Goal: Task Accomplishment & Management: Complete application form

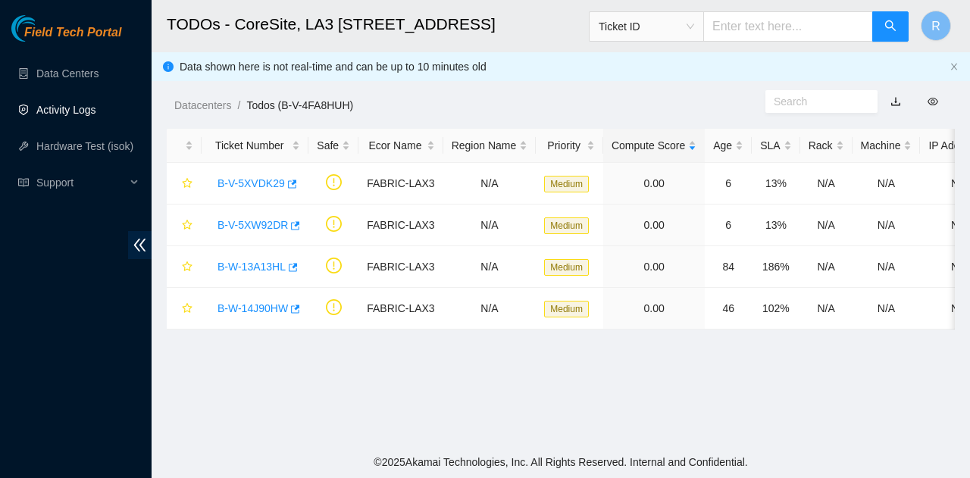
click at [96, 116] on link "Activity Logs" at bounding box center [66, 110] width 60 height 12
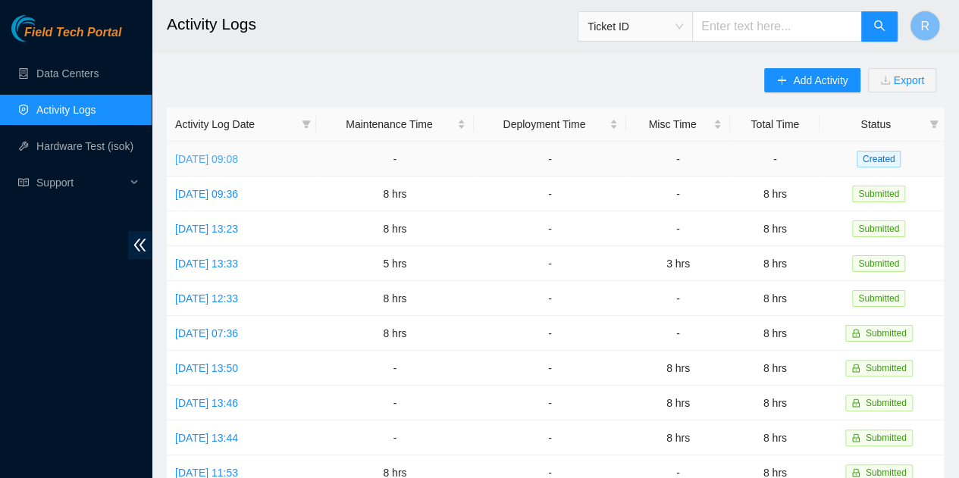
click at [238, 158] on link "[DATE] 09:08" at bounding box center [206, 159] width 63 height 12
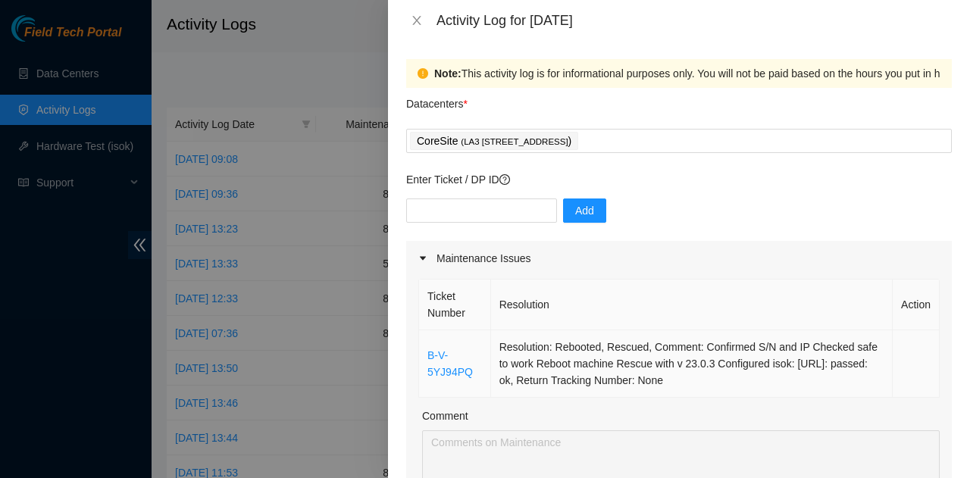
click at [665, 371] on td "Resolution: Rebooted, Rescued, Comment: Confirmed S/N and IP Checked safe to wo…" at bounding box center [692, 363] width 402 height 67
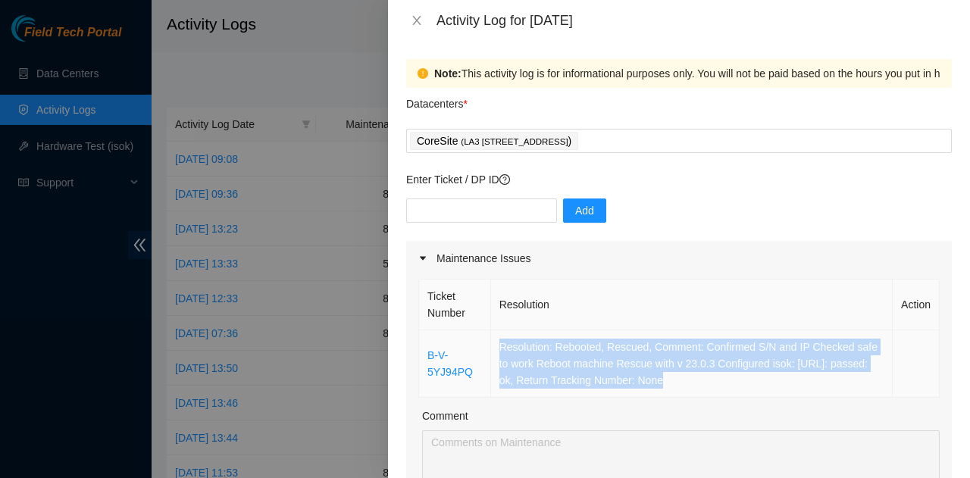
click at [665, 371] on td "Resolution: Rebooted, Rescued, Comment: Confirmed S/N and IP Checked safe to wo…" at bounding box center [692, 363] width 402 height 67
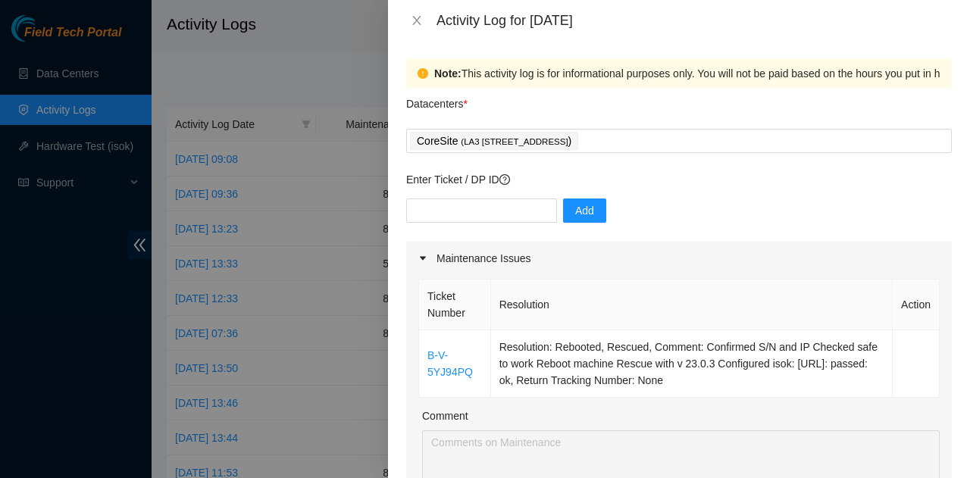
click at [427, 19] on div "Activity Log for [DATE]" at bounding box center [679, 20] width 546 height 17
click at [417, 19] on icon "close" at bounding box center [417, 20] width 12 height 12
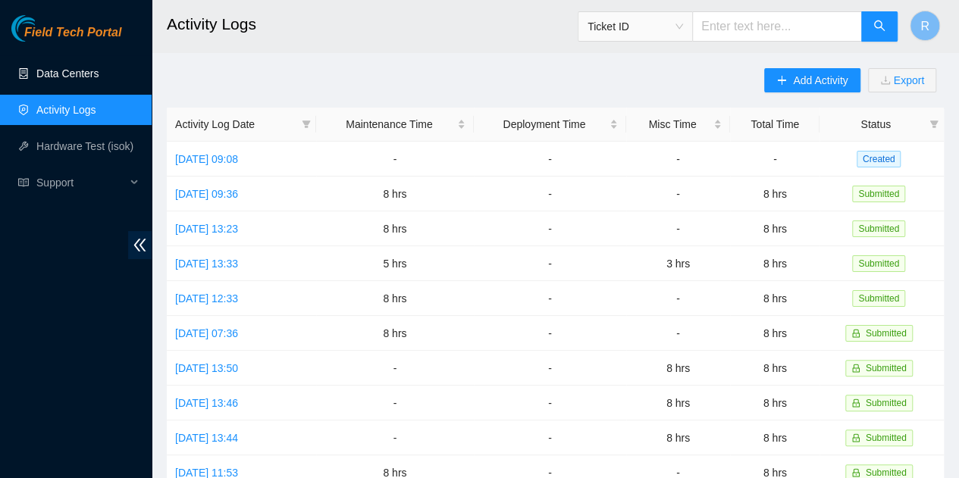
click at [78, 75] on link "Data Centers" at bounding box center [67, 73] width 62 height 12
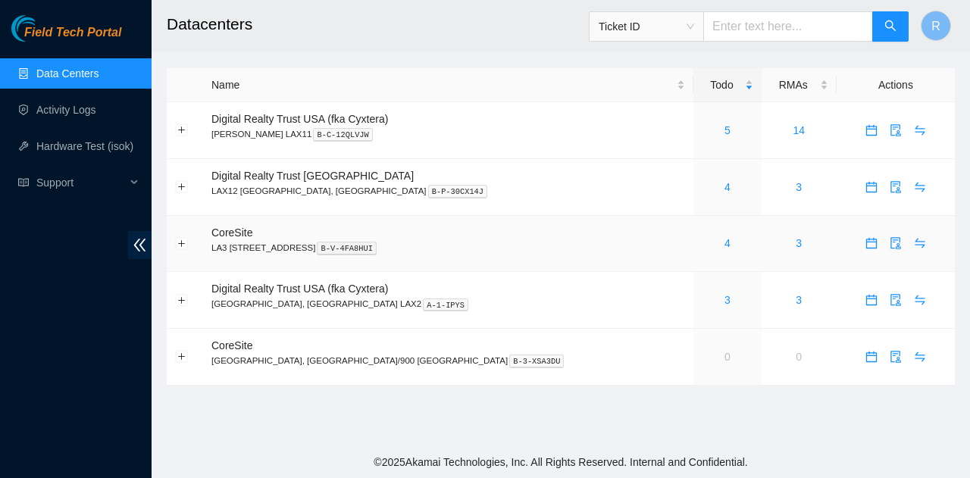
click at [702, 245] on div "4" at bounding box center [727, 243] width 51 height 17
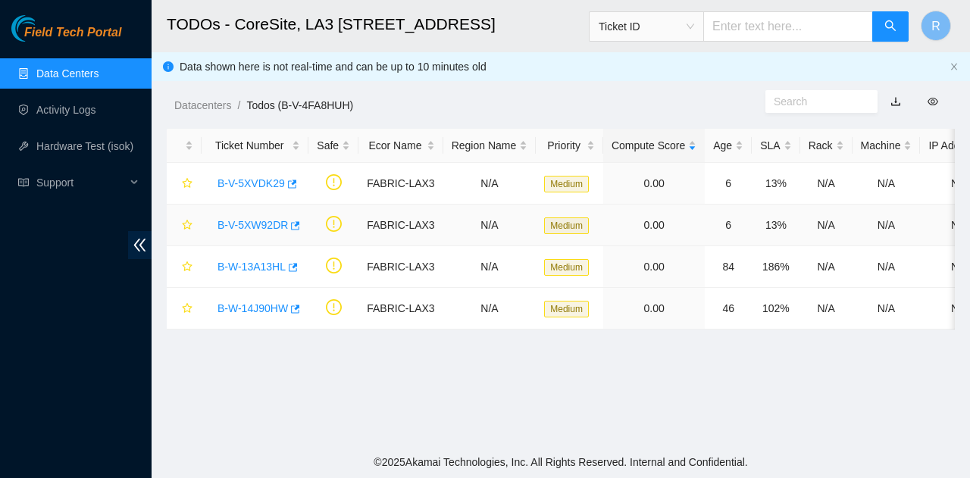
click at [277, 227] on link "B-V-5XW92DR" at bounding box center [252, 225] width 70 height 12
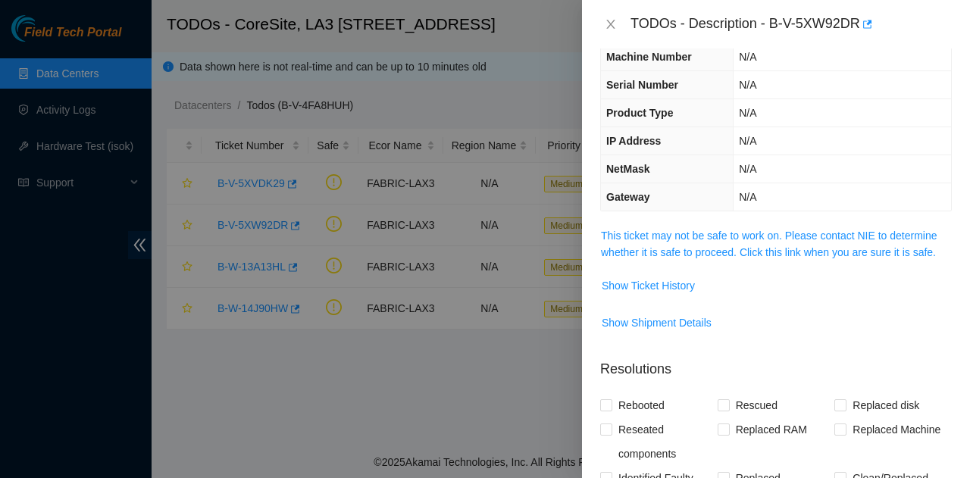
scroll to position [76, 0]
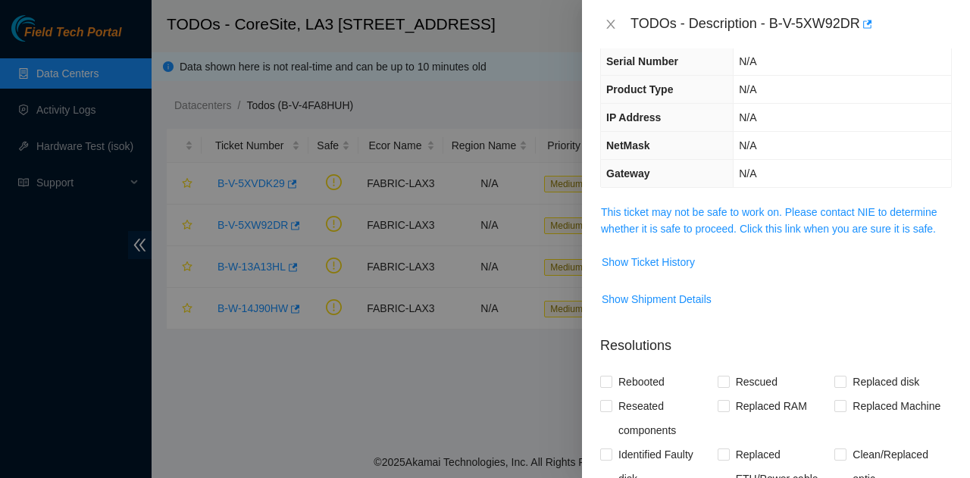
click at [715, 217] on span "This ticket may not be safe to work on. Please contact NIE to determine whether…" at bounding box center [776, 220] width 350 height 33
drag, startPoint x: 758, startPoint y: 177, endPoint x: 771, endPoint y: 207, distance: 32.5
click at [758, 180] on td "N/A" at bounding box center [841, 174] width 217 height 28
click at [773, 216] on link "This ticket may not be safe to work on. Please contact NIE to determine whether…" at bounding box center [769, 220] width 336 height 29
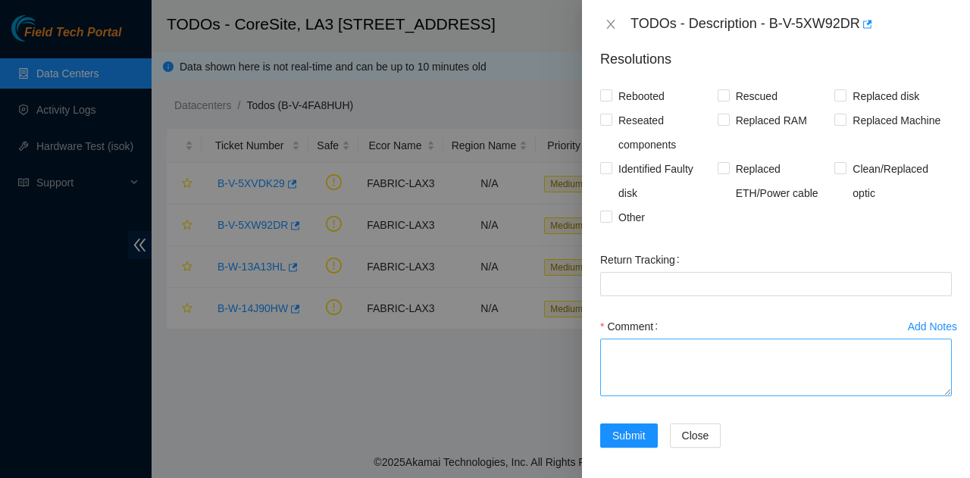
scroll to position [2222, 0]
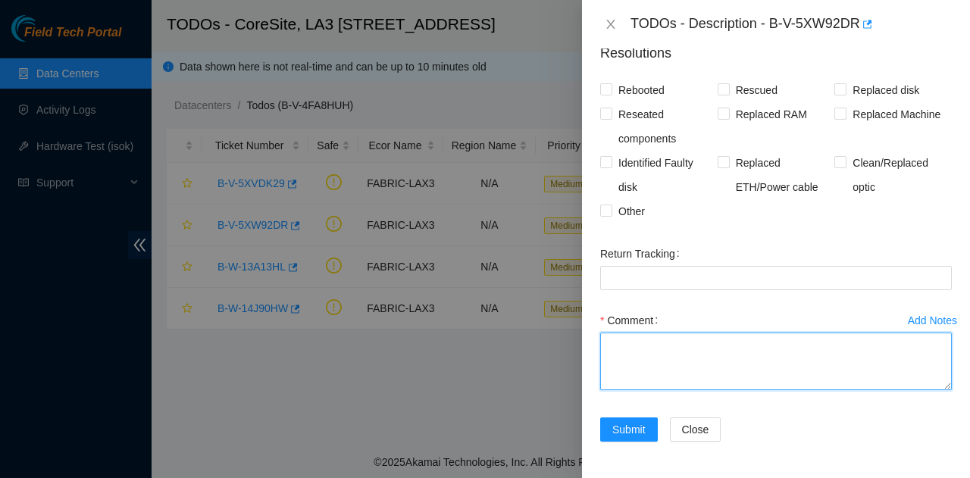
click at [744, 389] on textarea "Comment" at bounding box center [776, 362] width 352 height 58
drag, startPoint x: 744, startPoint y: 389, endPoint x: 745, endPoint y: 378, distance: 10.6
click at [745, 386] on textarea "Comment" at bounding box center [776, 362] width 352 height 58
click at [746, 378] on textarea "Comment" at bounding box center [776, 362] width 352 height 58
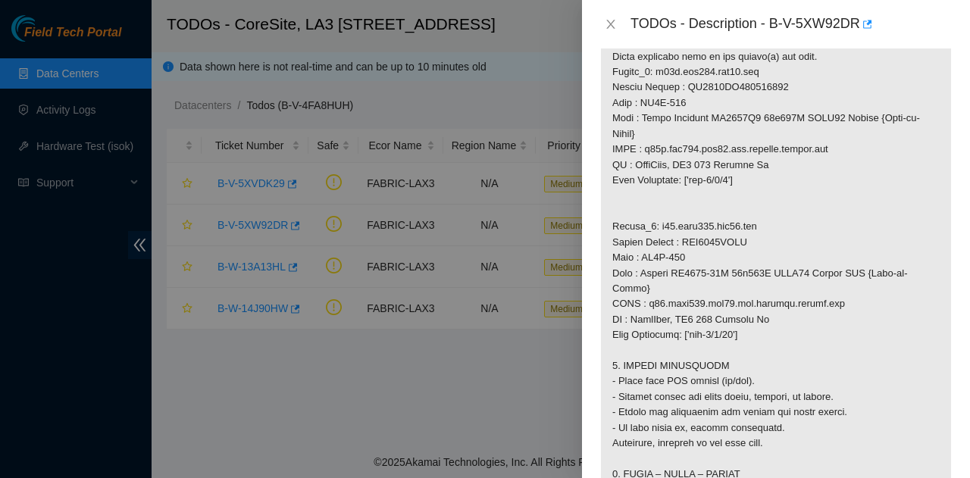
scroll to position [1085, 0]
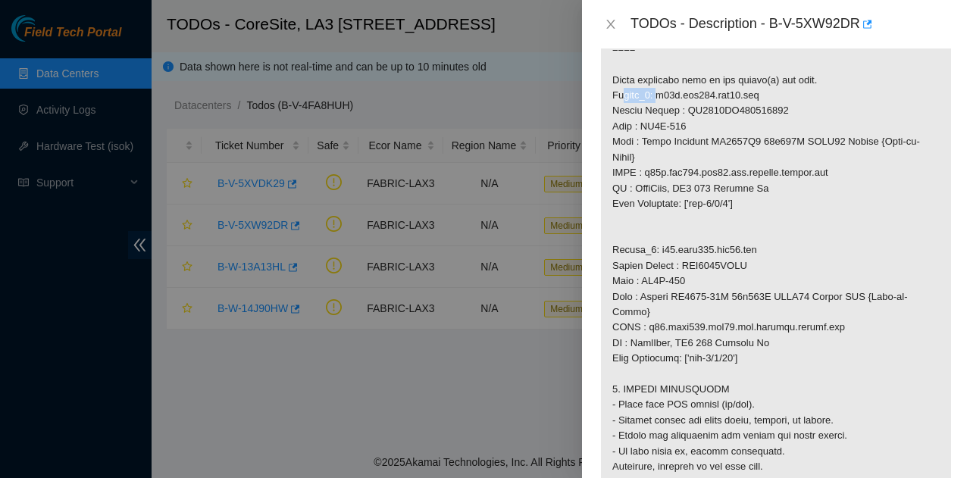
drag, startPoint x: 649, startPoint y: 111, endPoint x: 615, endPoint y: 114, distance: 33.6
click at [608, 114] on p at bounding box center [776, 111] width 350 height 1833
copy p "Router_1"
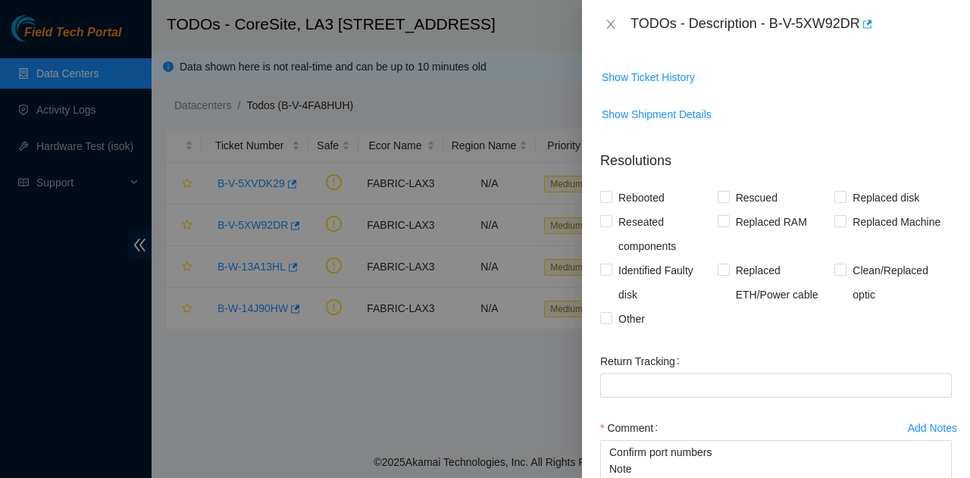
scroll to position [2222, 0]
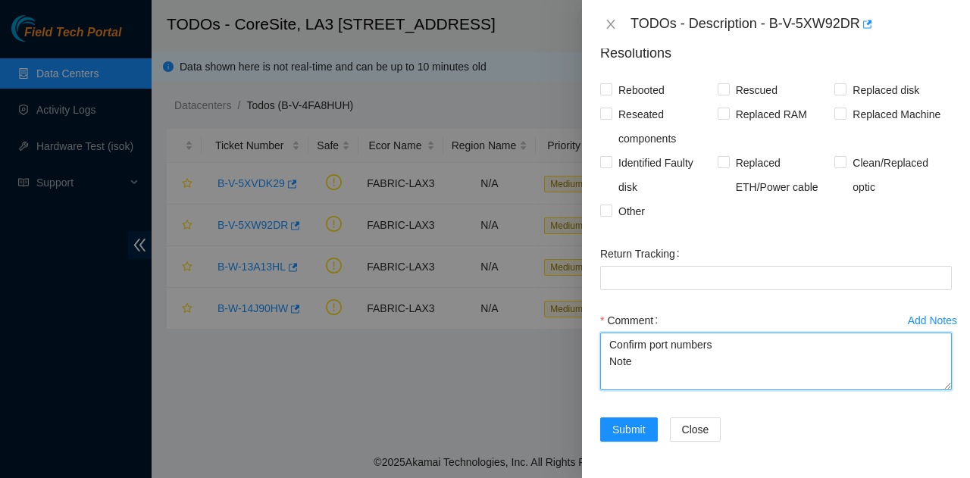
click at [708, 372] on textarea "Confirm port numbers Note" at bounding box center [776, 362] width 352 height 58
paste textarea "Router_1"
click at [678, 358] on textarea "Confirm port numbers Note Router_1 and Router_2" at bounding box center [776, 362] width 352 height 58
click at [680, 358] on textarea "Confirm port numbers Note Router_1 and Router_2" at bounding box center [776, 362] width 352 height 58
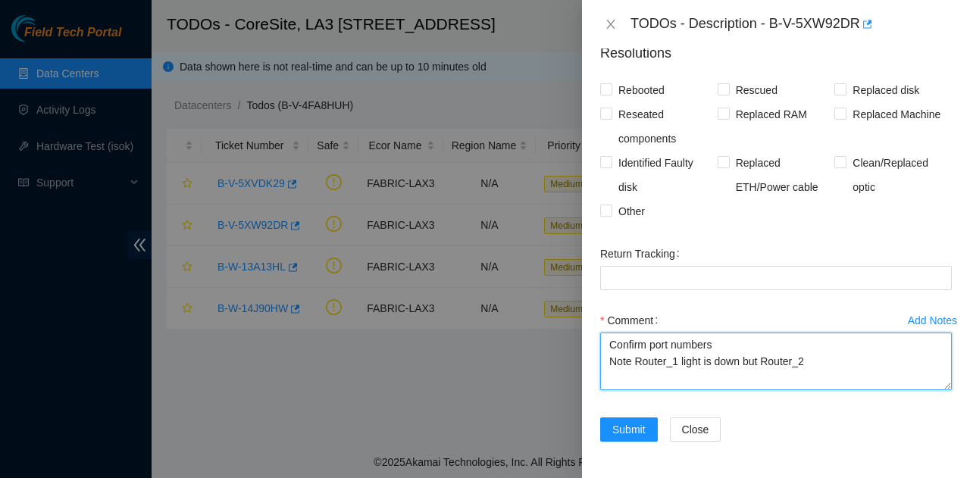
click at [879, 373] on textarea "Confirm port numbers Note Router_1 light is down but Router_2" at bounding box center [776, 362] width 352 height 58
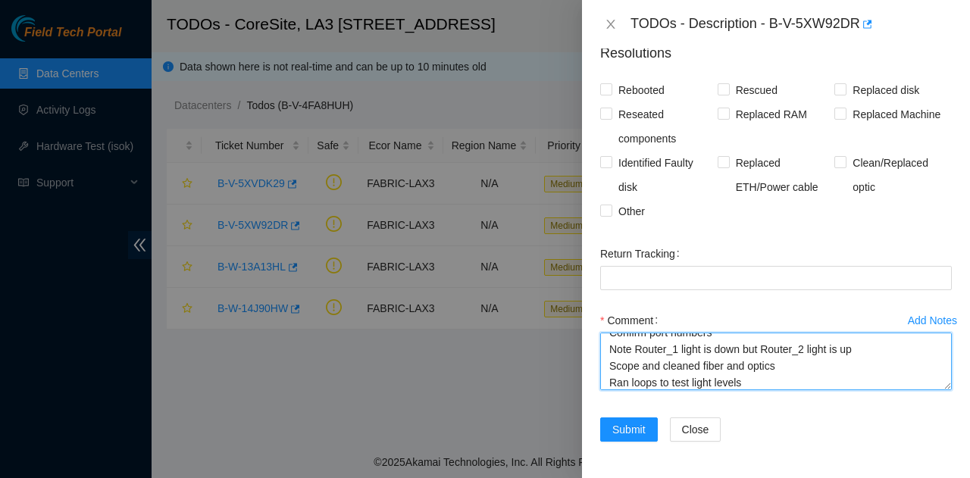
scroll to position [29, 0]
click at [768, 384] on textarea "Confirm port numbers Note Router_1 light is down but Router_2 light is up Scope…" at bounding box center [776, 362] width 352 height 58
click at [853, 390] on textarea "Confirm port numbers Note Router_1 light is down but Router_2 light is up Scope…" at bounding box center [776, 362] width 352 height 58
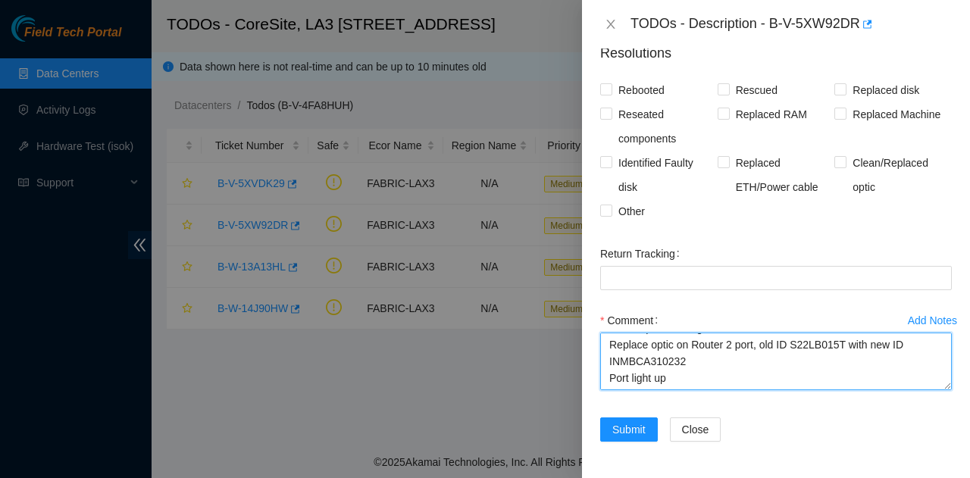
scroll to position [79, 0]
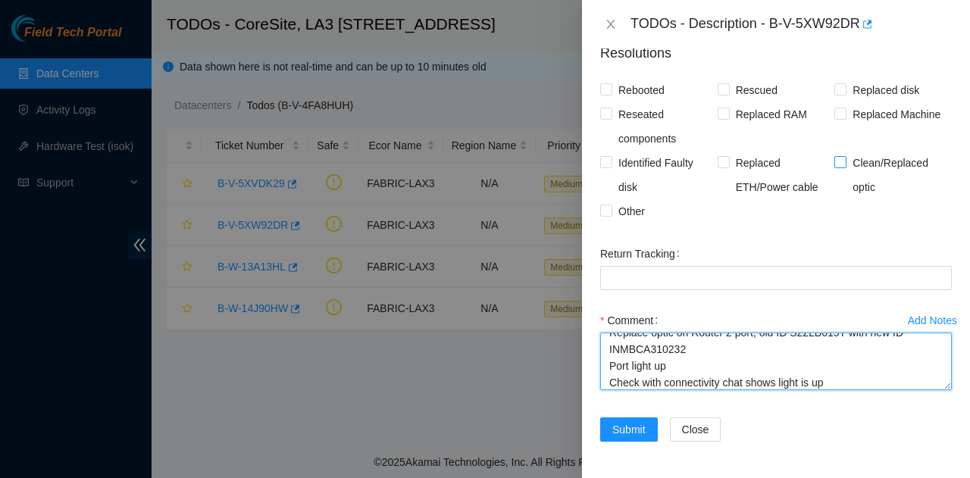
type textarea "Confirm port numbers Note Router_1 light is down but Router_2 light is up Scope…"
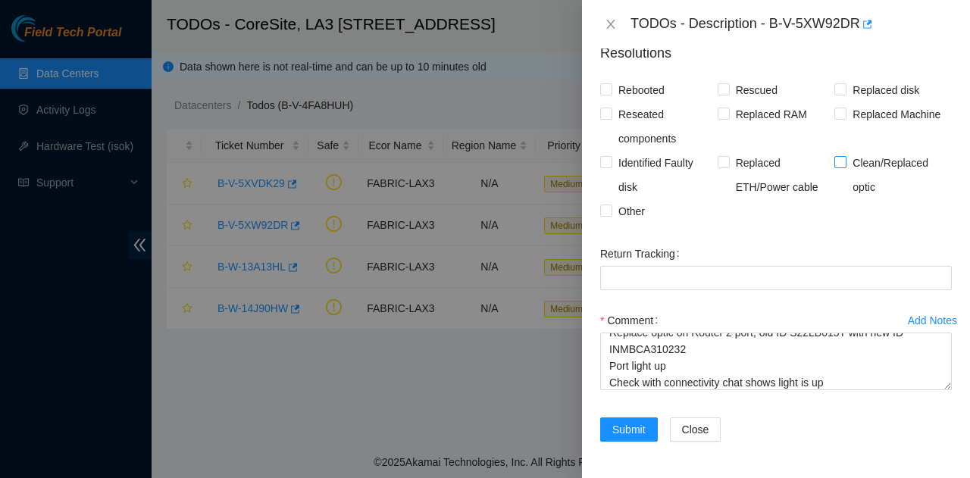
click at [932, 176] on span "Clean/Replaced optic" at bounding box center [898, 175] width 105 height 48
click at [845, 167] on input "Clean/Replaced optic" at bounding box center [839, 161] width 11 height 11
checkbox input "true"
click at [626, 433] on span "Submit" at bounding box center [628, 429] width 33 height 17
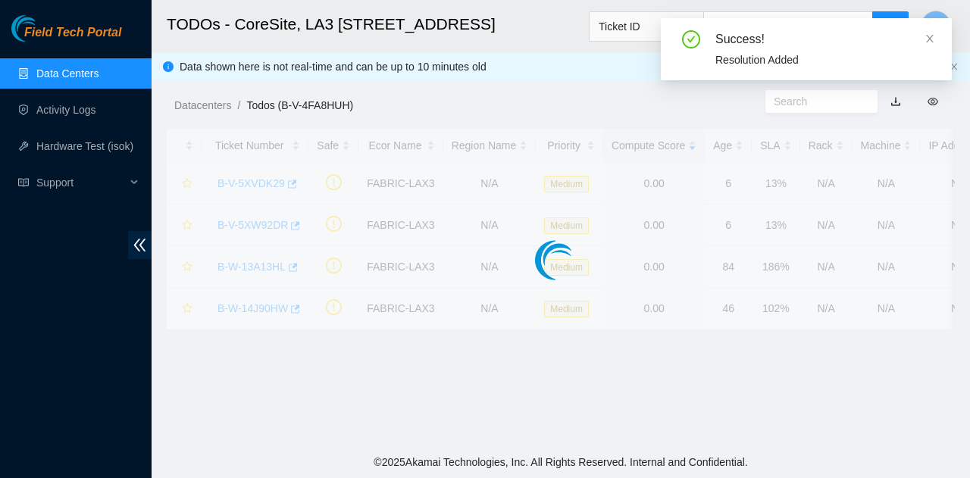
scroll to position [415, 0]
